Goal: Check status: Check status

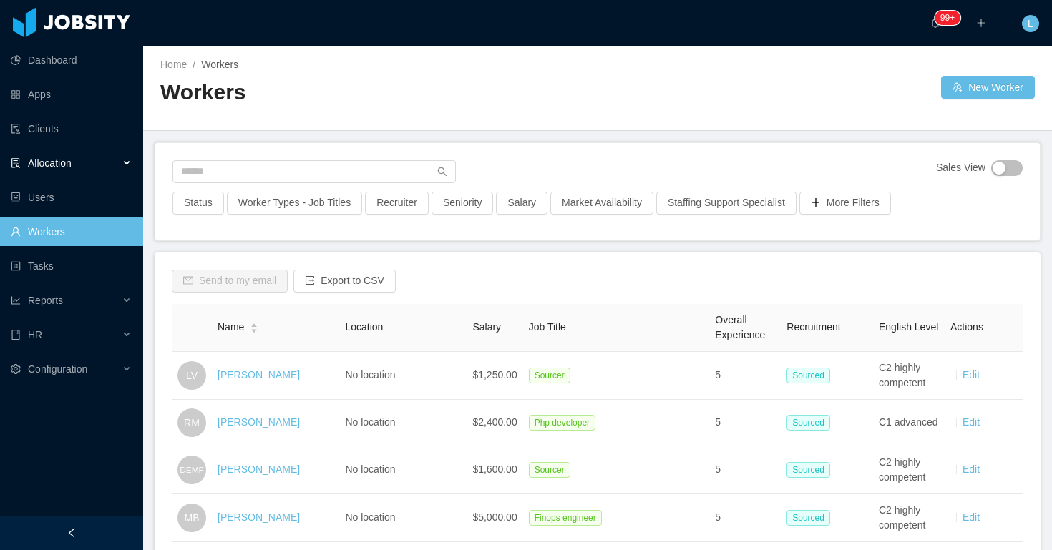
click at [123, 168] on div "Allocation" at bounding box center [71, 163] width 143 height 29
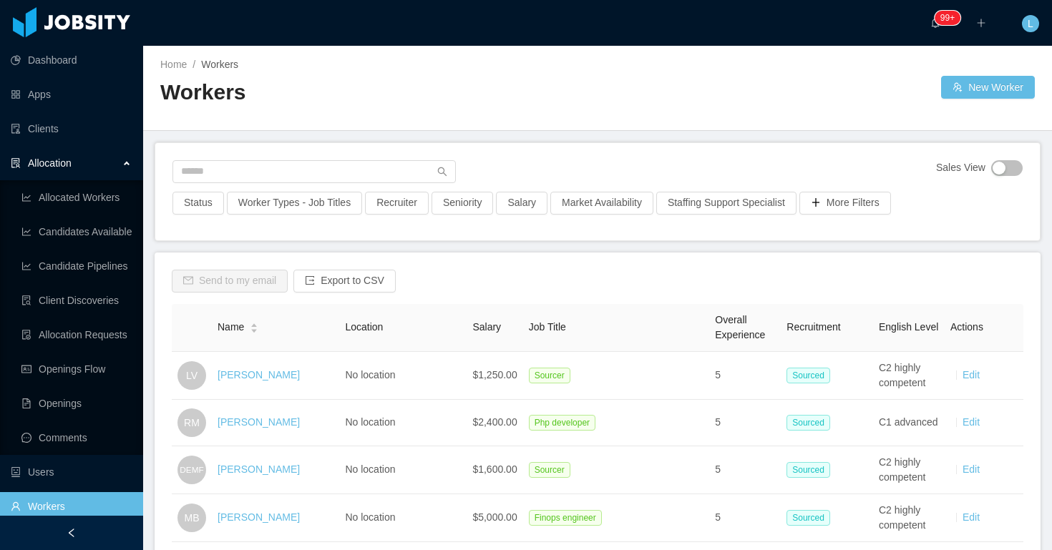
click at [94, 164] on div "Allocation" at bounding box center [71, 163] width 143 height 29
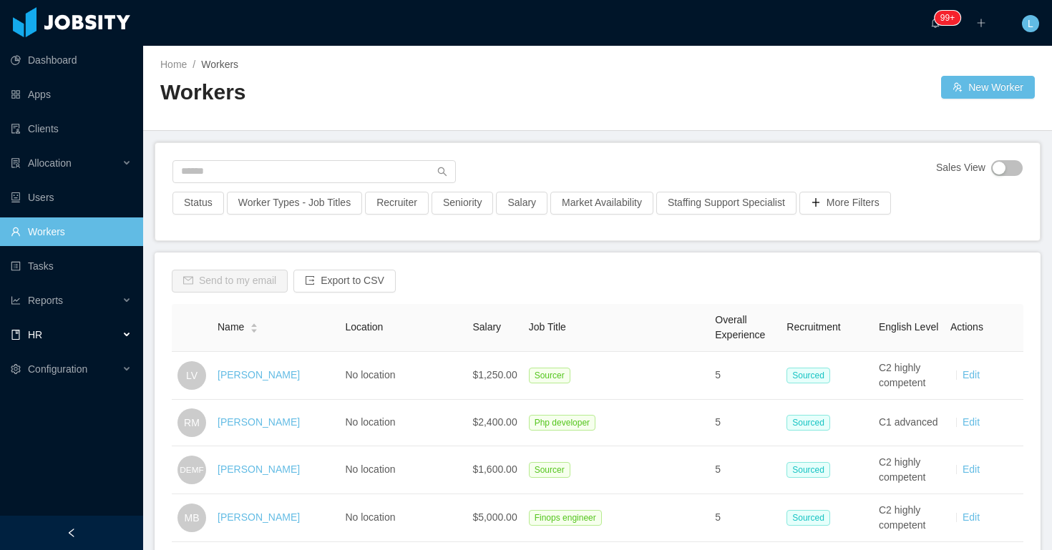
click at [132, 331] on div "HR" at bounding box center [71, 335] width 143 height 29
click at [122, 303] on div "Reports" at bounding box center [71, 300] width 143 height 29
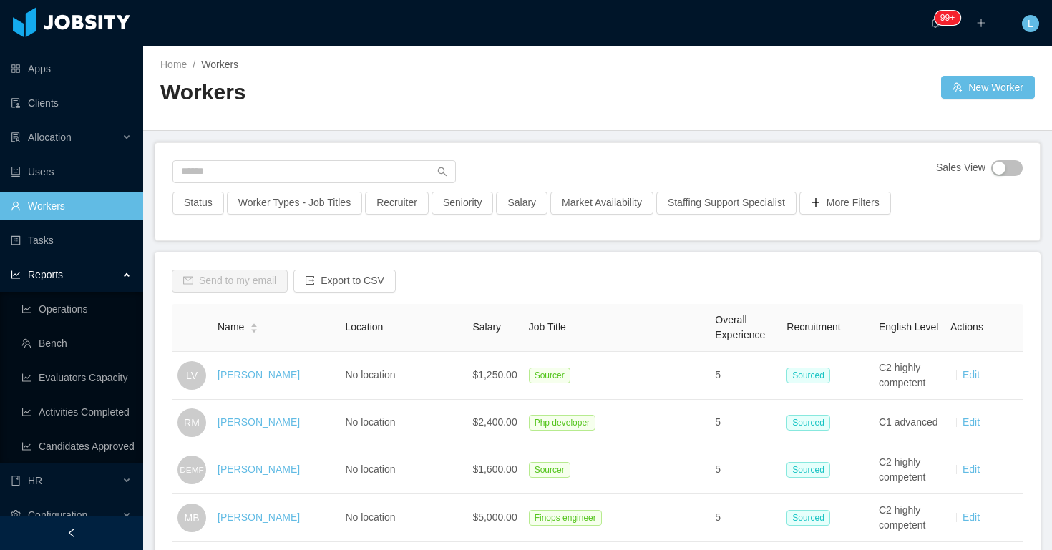
scroll to position [42, 0]
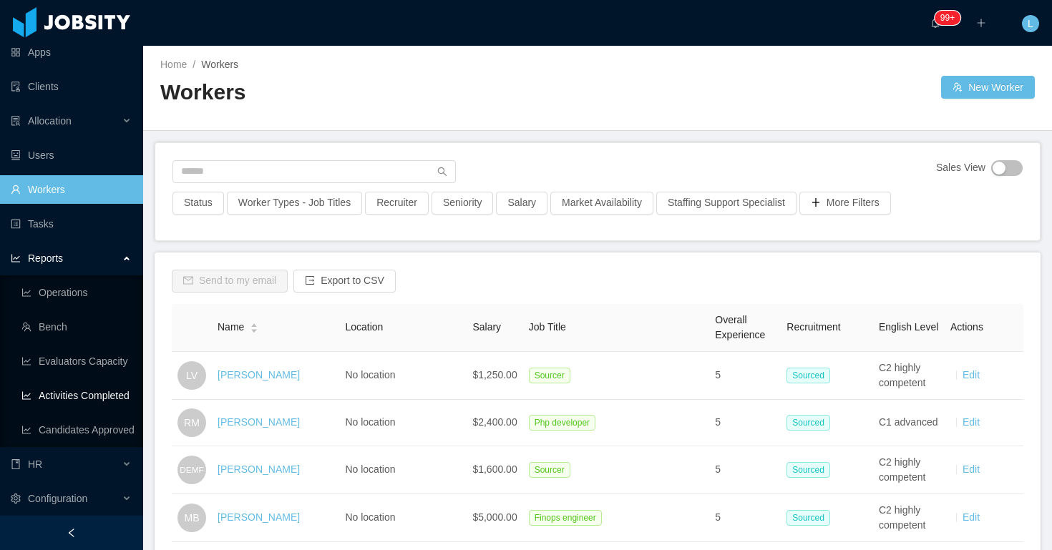
click at [80, 390] on link "Activities Completed" at bounding box center [76, 395] width 110 height 29
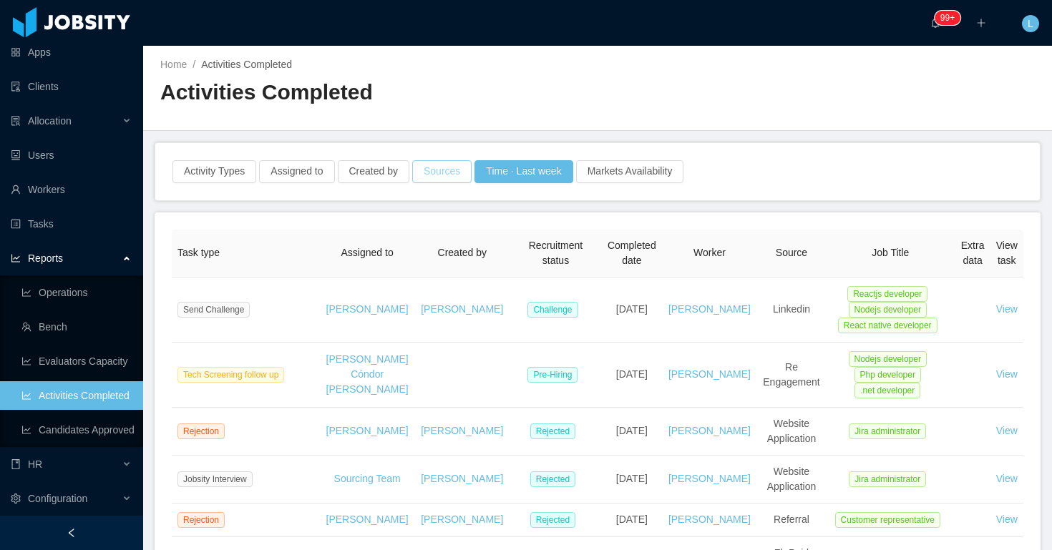
click at [440, 171] on button "Sources" at bounding box center [441, 171] width 59 height 23
click at [396, 228] on div "Worker sources" at bounding box center [443, 235] width 185 height 14
type input "****"
click at [465, 143] on div "Activity Types Assigned to Created by Sources Time · Last week Markets Availabi…" at bounding box center [597, 171] width 884 height 57
click at [320, 181] on button "Assigned to" at bounding box center [296, 171] width 75 height 23
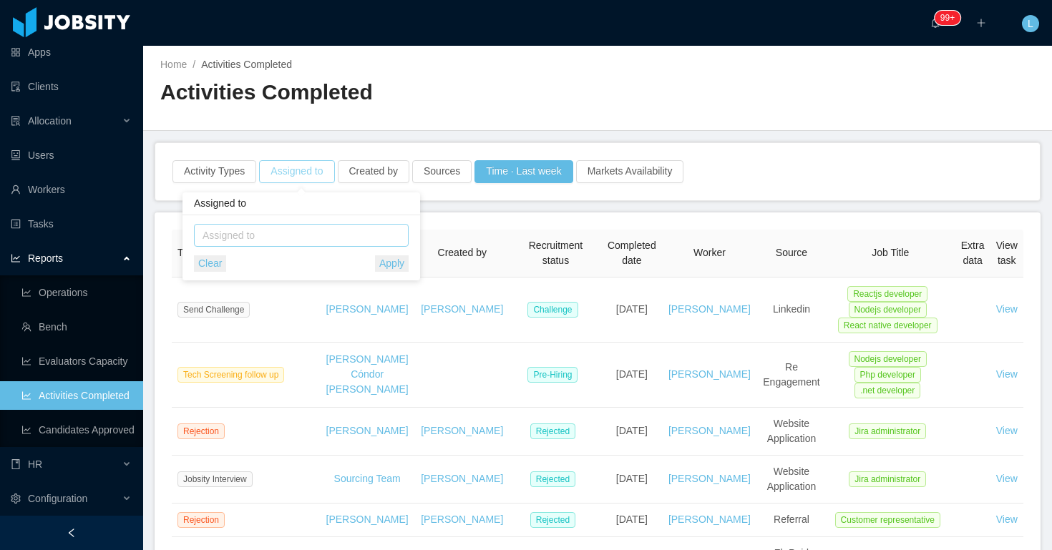
click at [323, 228] on div "Assigned to" at bounding box center [298, 235] width 191 height 14
type input "*********"
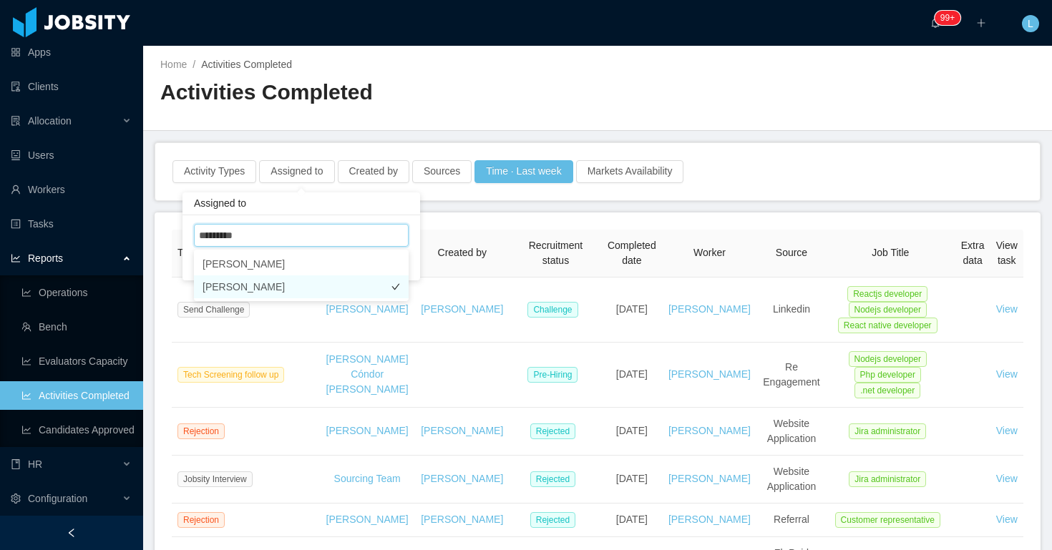
click at [305, 283] on li "[PERSON_NAME]" at bounding box center [301, 286] width 215 height 23
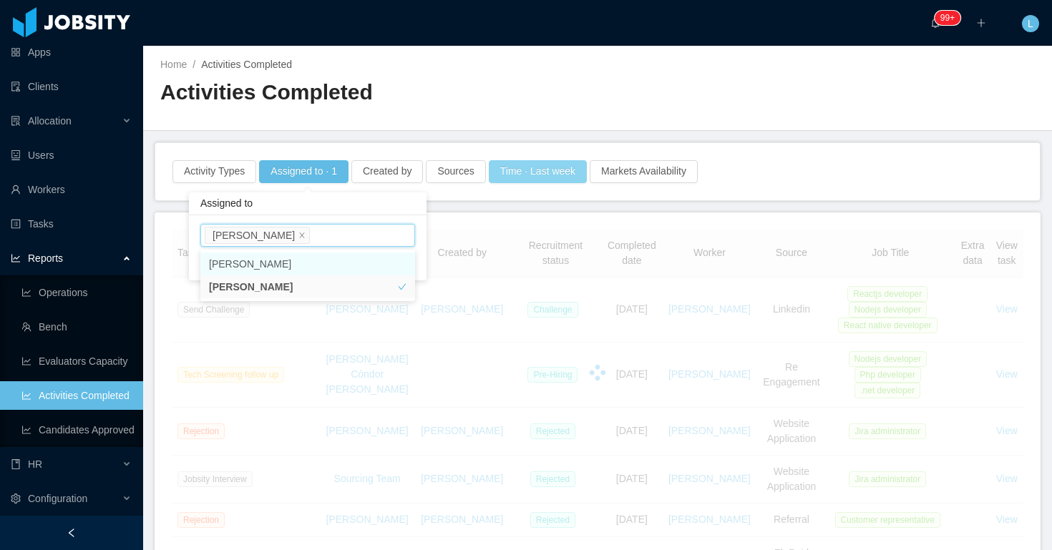
click at [532, 174] on button "Time · Last week" at bounding box center [538, 171] width 98 height 23
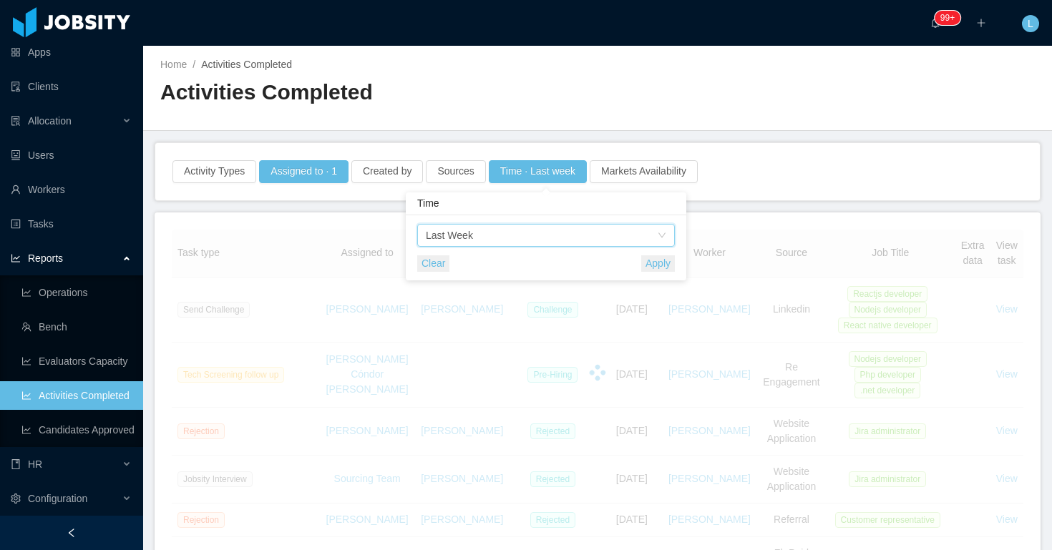
click at [542, 237] on div "Time Last Week" at bounding box center [541, 235] width 231 height 21
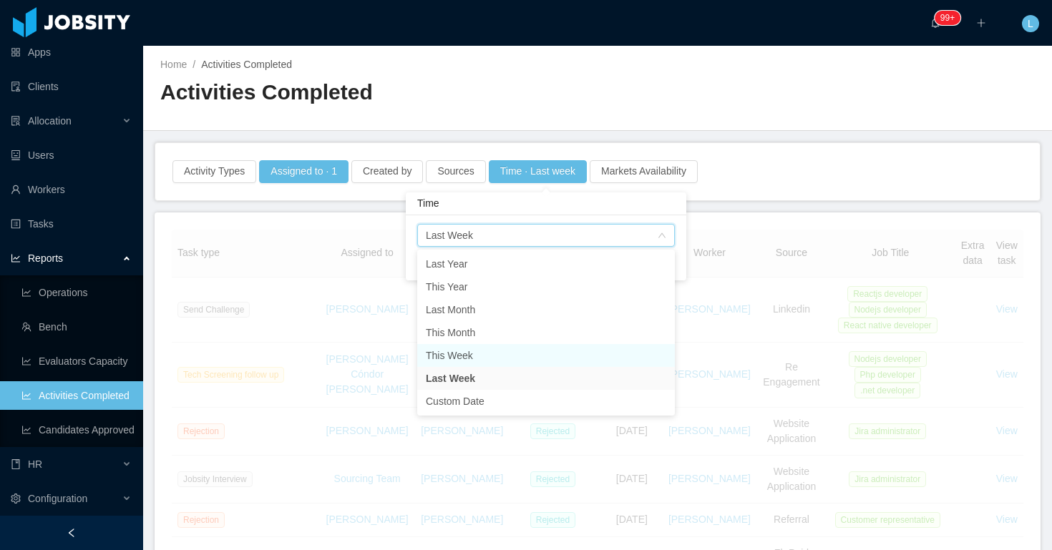
click at [498, 357] on li "This Week" at bounding box center [546, 355] width 258 height 23
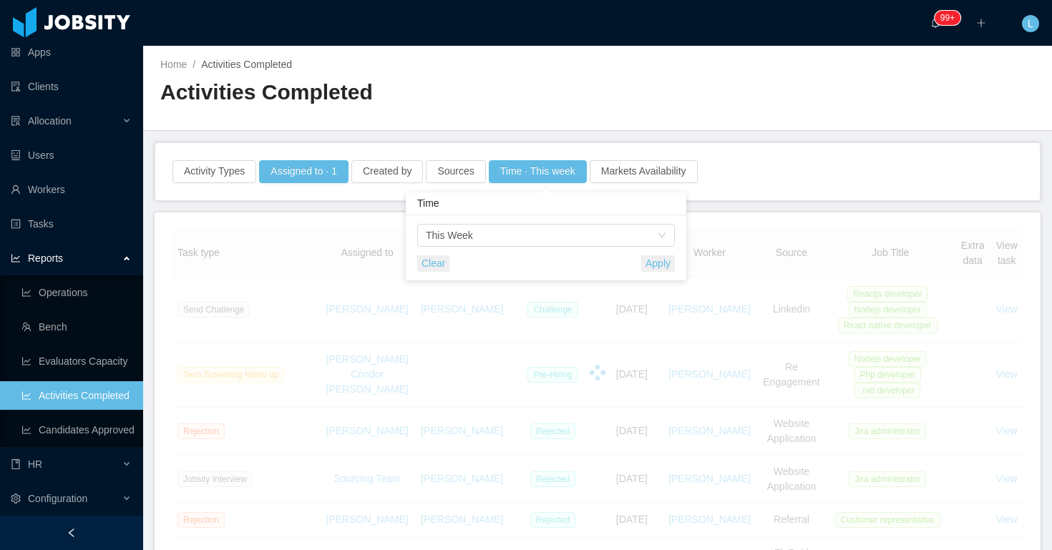
click at [661, 260] on button "Apply" at bounding box center [658, 263] width 34 height 16
click at [577, 131] on main "Home / Activities Completed / Activities Completed Activity Types Assigned to ·…" at bounding box center [597, 298] width 909 height 504
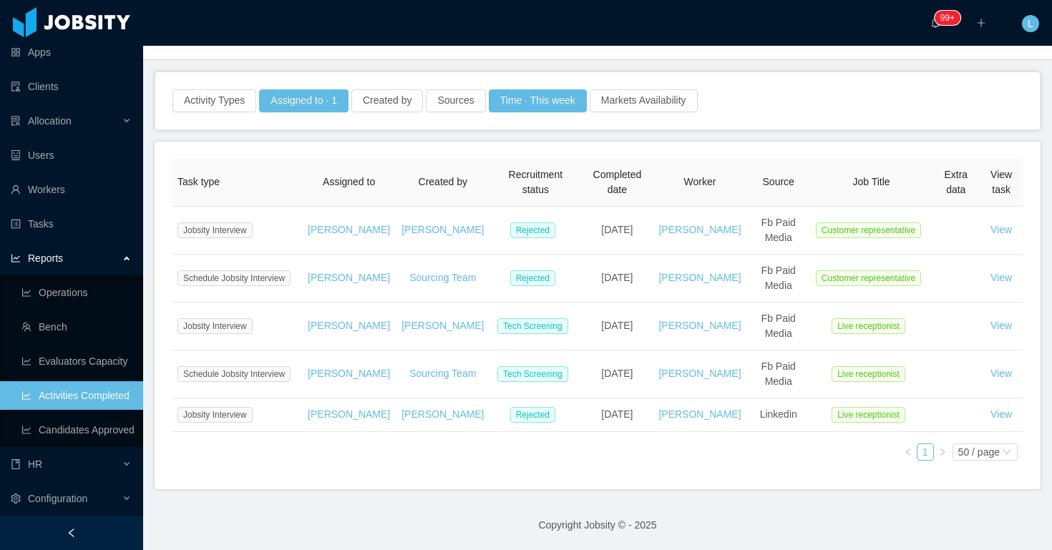
scroll to position [84, 0]
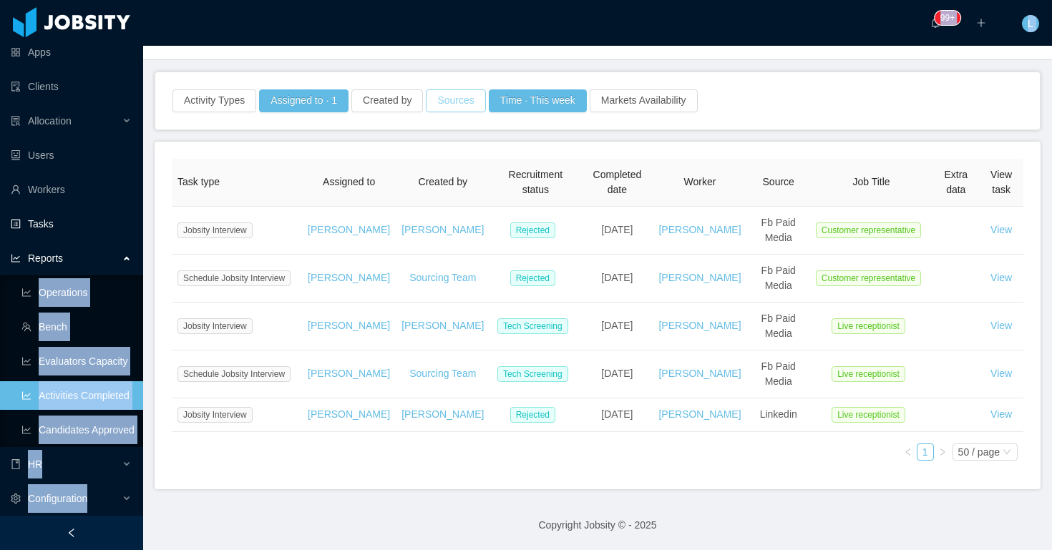
drag, startPoint x: 81, startPoint y: 255, endPoint x: 440, endPoint y: 81, distance: 399.4
click at [438, 81] on section "Dashboard Apps Clients Allocation Allocated Workers Candidates Available Candid…" at bounding box center [526, 275] width 1052 height 550
click at [526, 89] on button "Time · This week" at bounding box center [538, 100] width 98 height 23
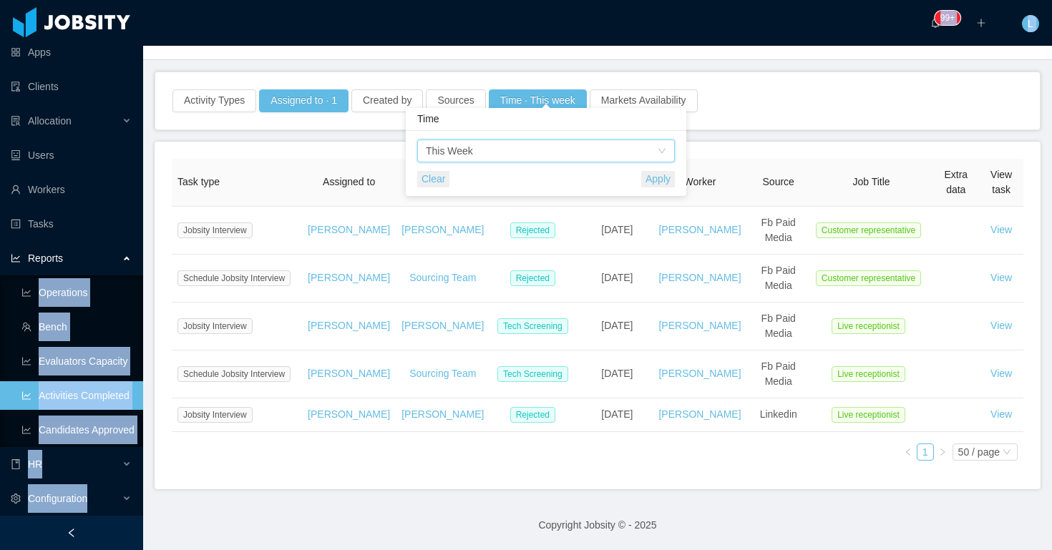
click at [496, 157] on div "Time This Week" at bounding box center [541, 150] width 231 height 21
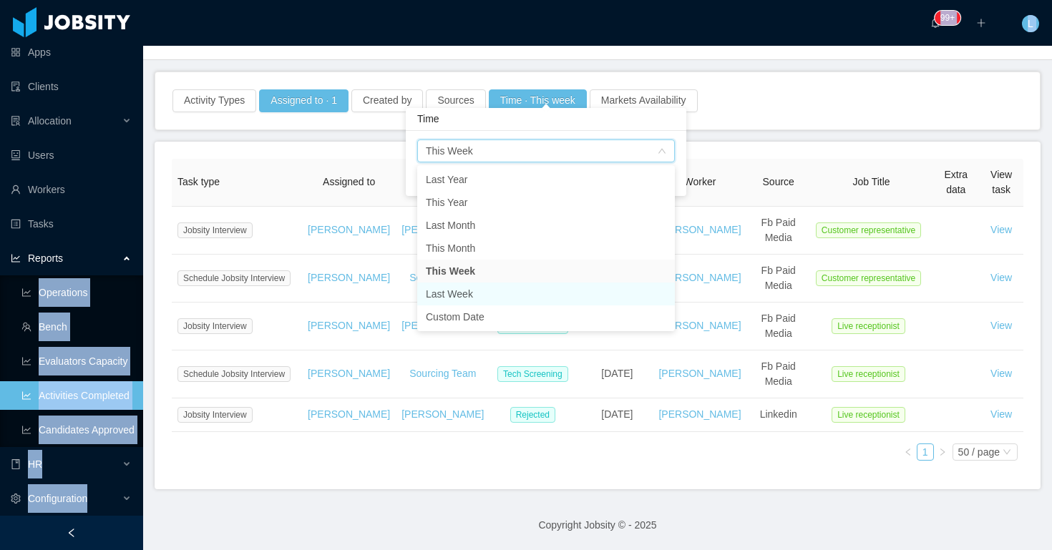
click at [497, 289] on li "Last Week" at bounding box center [546, 294] width 258 height 23
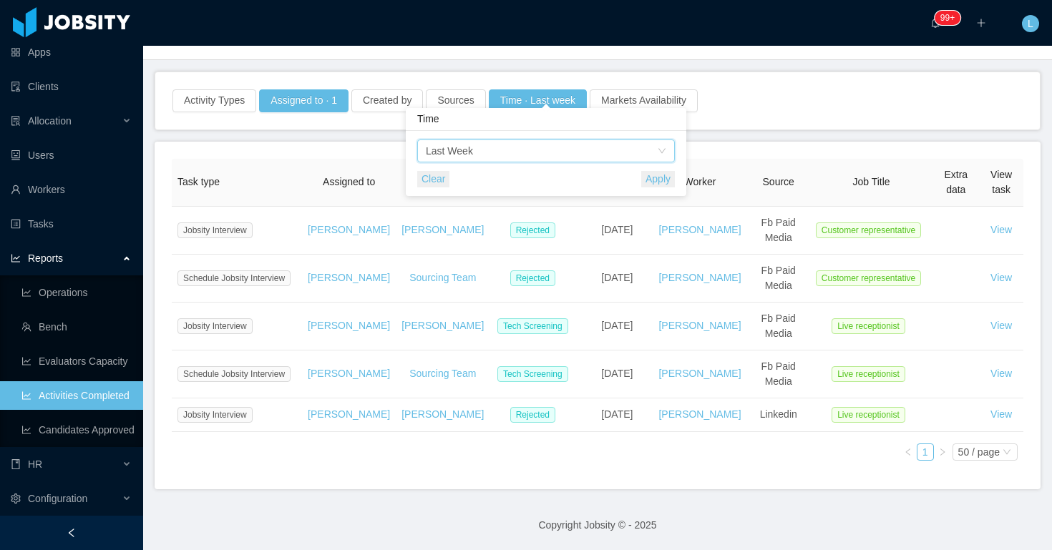
click at [659, 184] on button "Apply" at bounding box center [658, 179] width 34 height 16
